Goal: Information Seeking & Learning: Check status

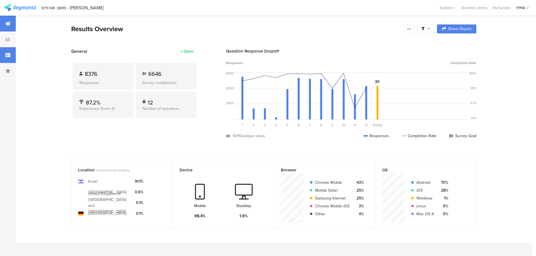
click at [3, 55] on div at bounding box center [8, 55] width 16 height 16
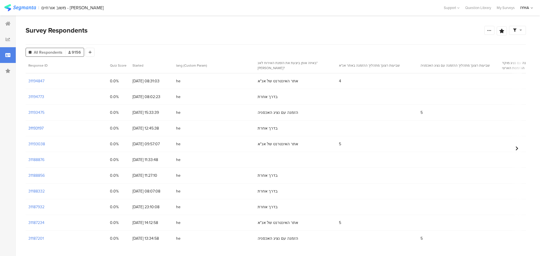
click at [39, 127] on section "31193197" at bounding box center [35, 129] width 15 height 6
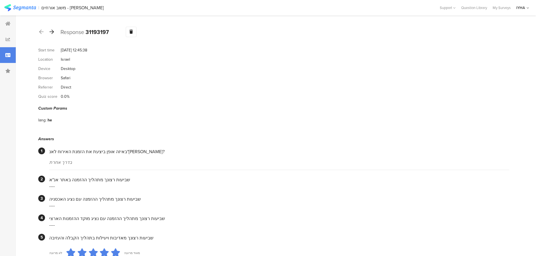
click at [52, 33] on icon at bounding box center [52, 31] width 5 height 5
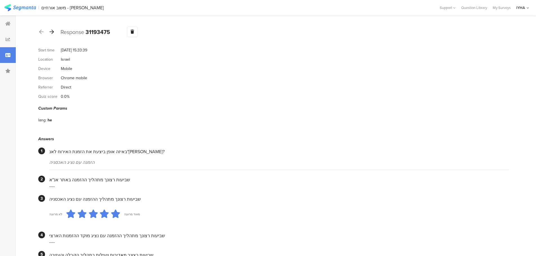
click at [53, 32] on icon at bounding box center [52, 31] width 5 height 5
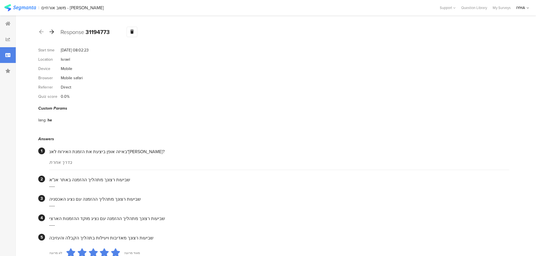
click at [52, 33] on icon at bounding box center [52, 31] width 5 height 5
